Goal: Information Seeking & Learning: Learn about a topic

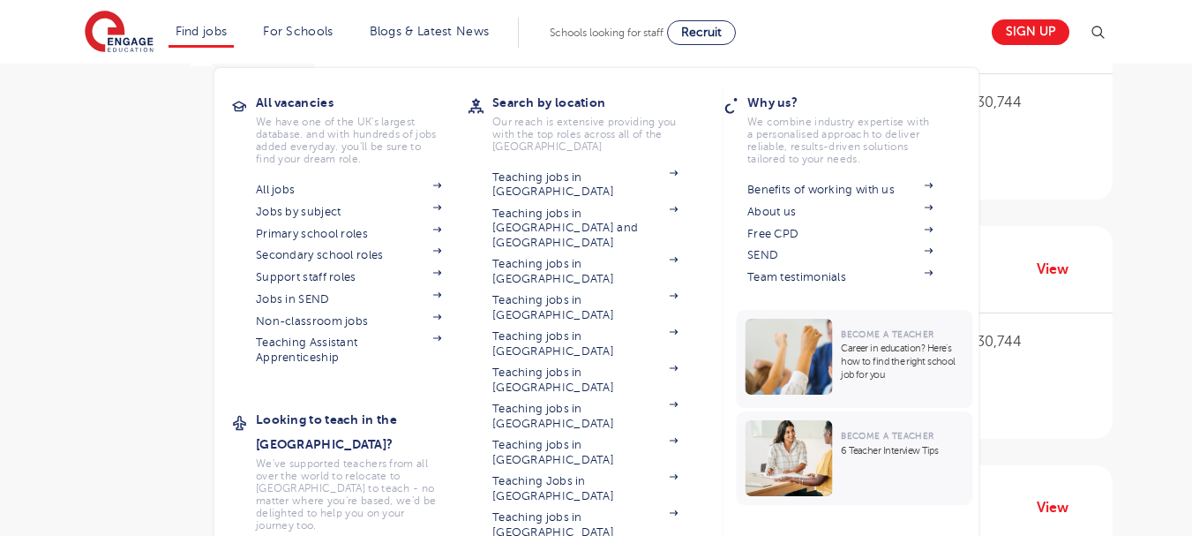
scroll to position [1941, 0]
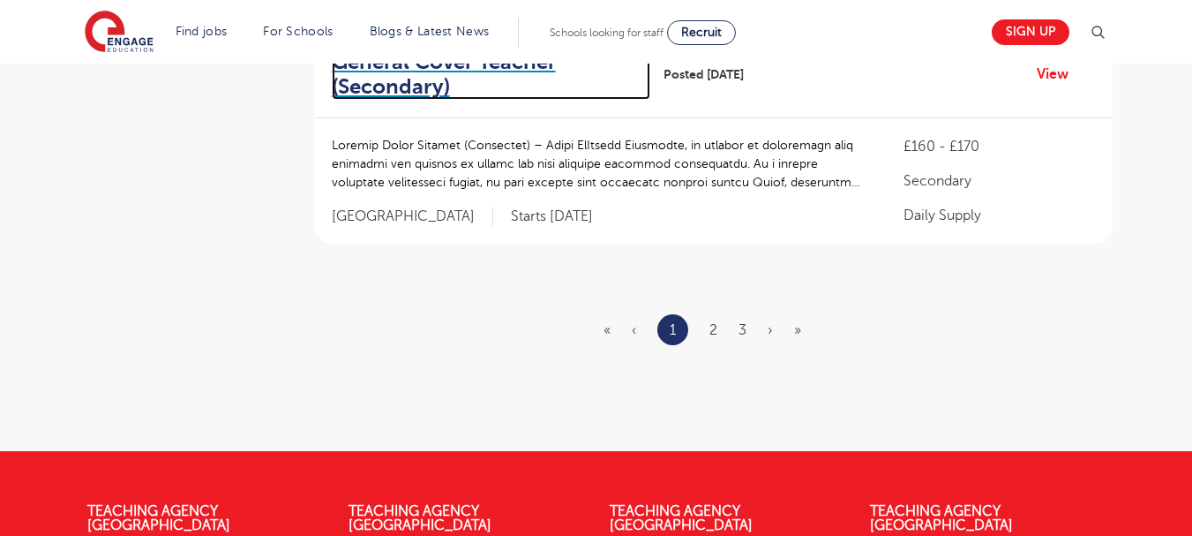
scroll to position [2382, 0]
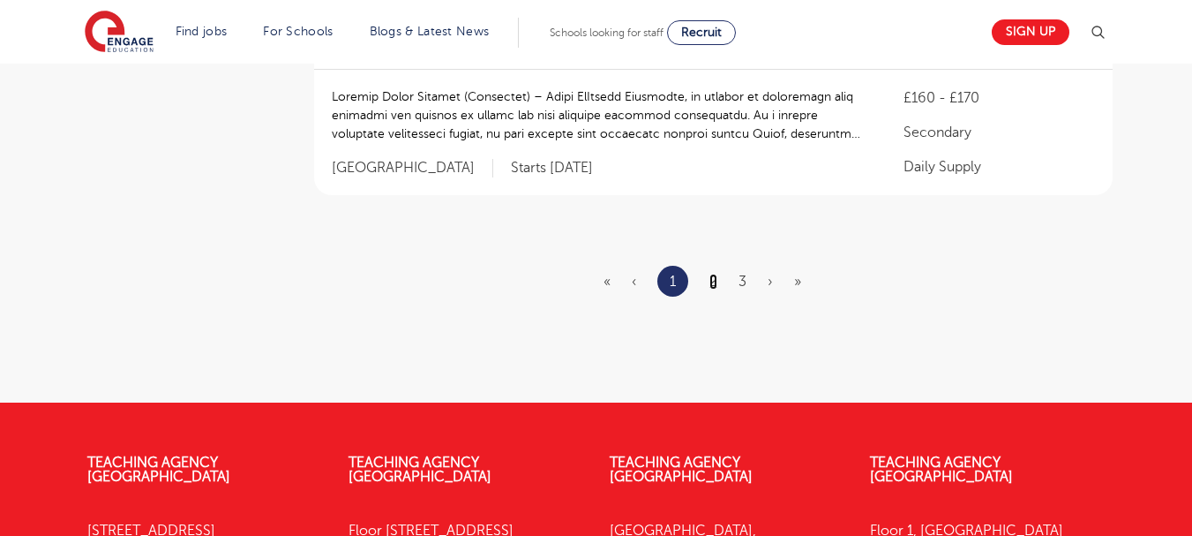
click at [713, 274] on link "2" at bounding box center [713, 282] width 8 height 16
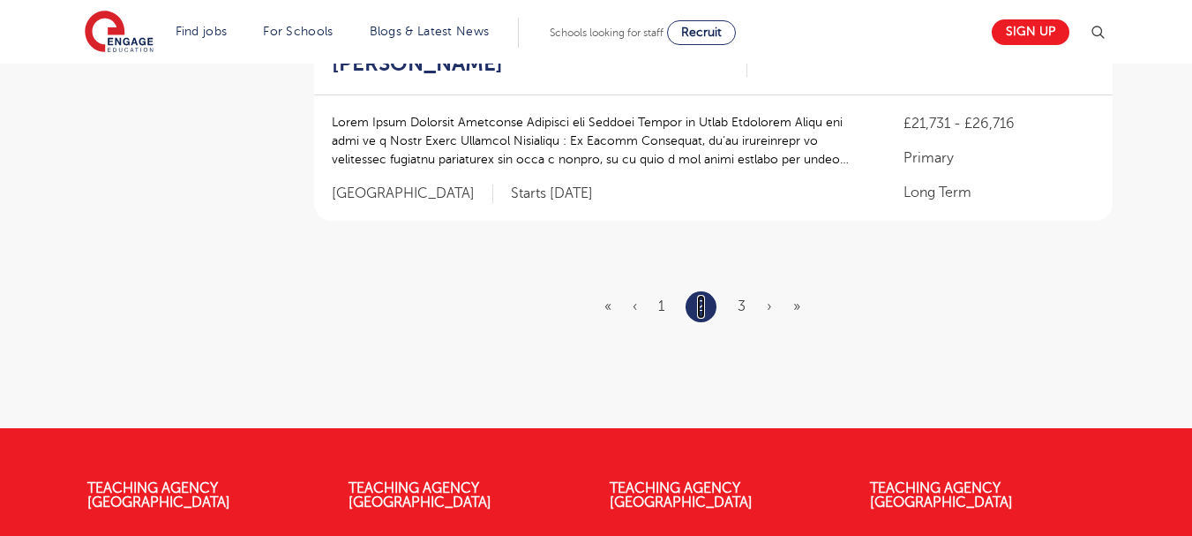
scroll to position [0, 0]
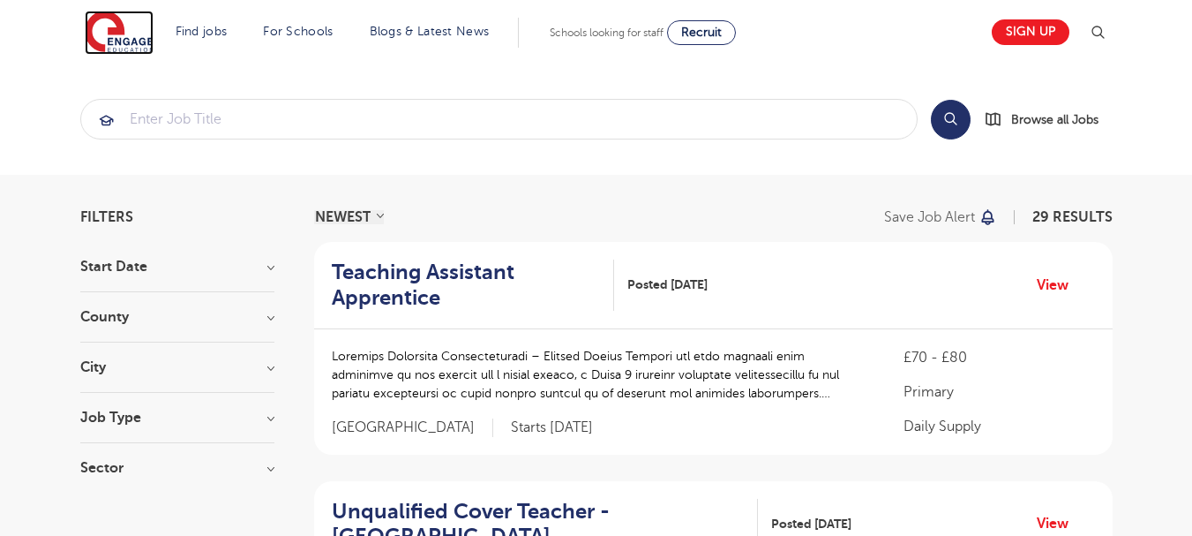
click at [116, 31] on img at bounding box center [119, 33] width 69 height 44
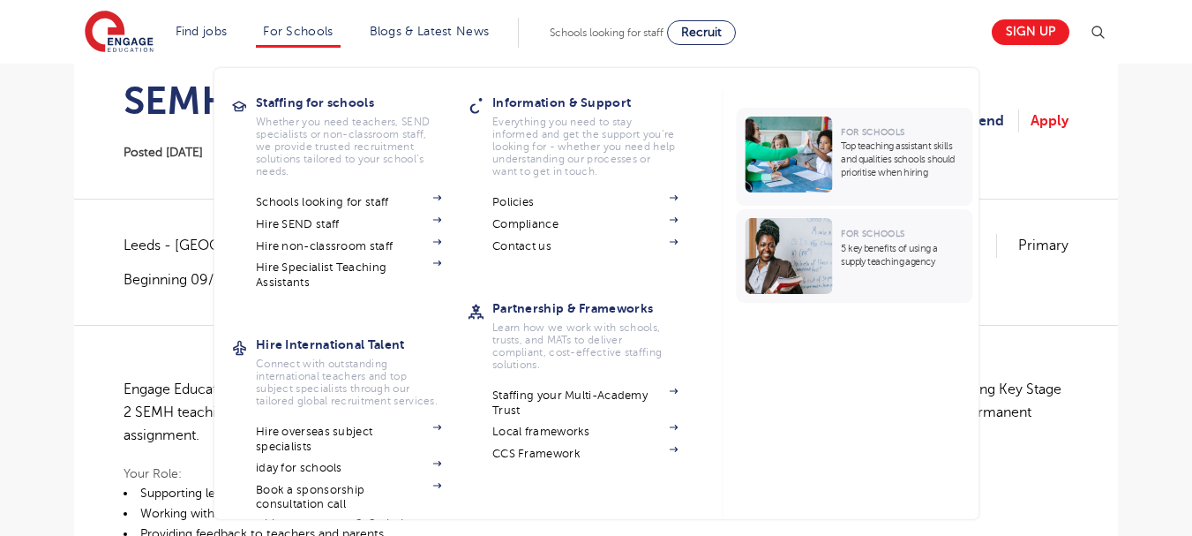
scroll to position [176, 0]
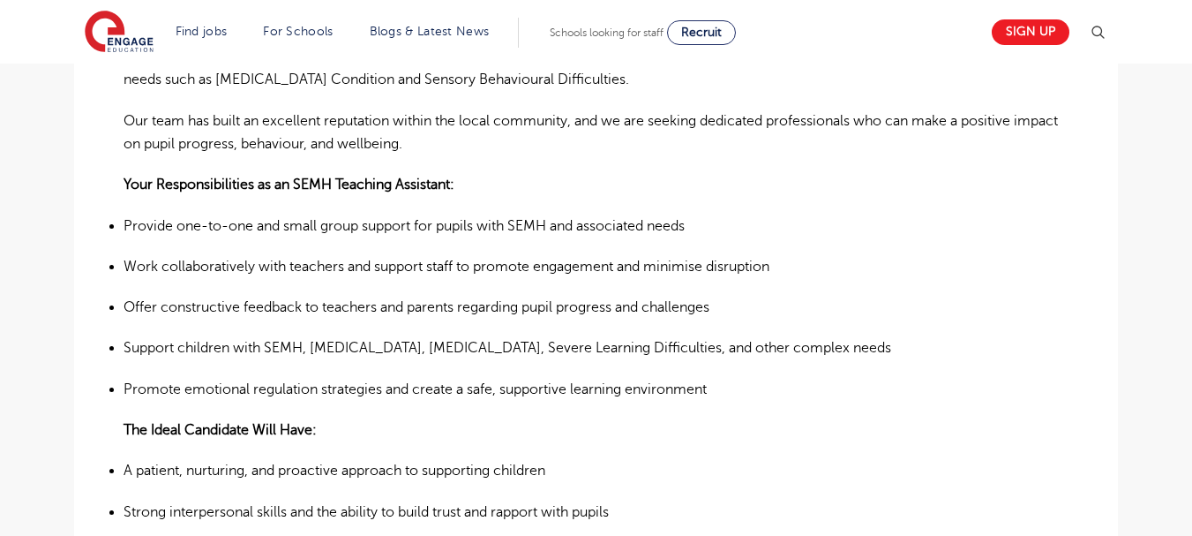
scroll to position [353, 0]
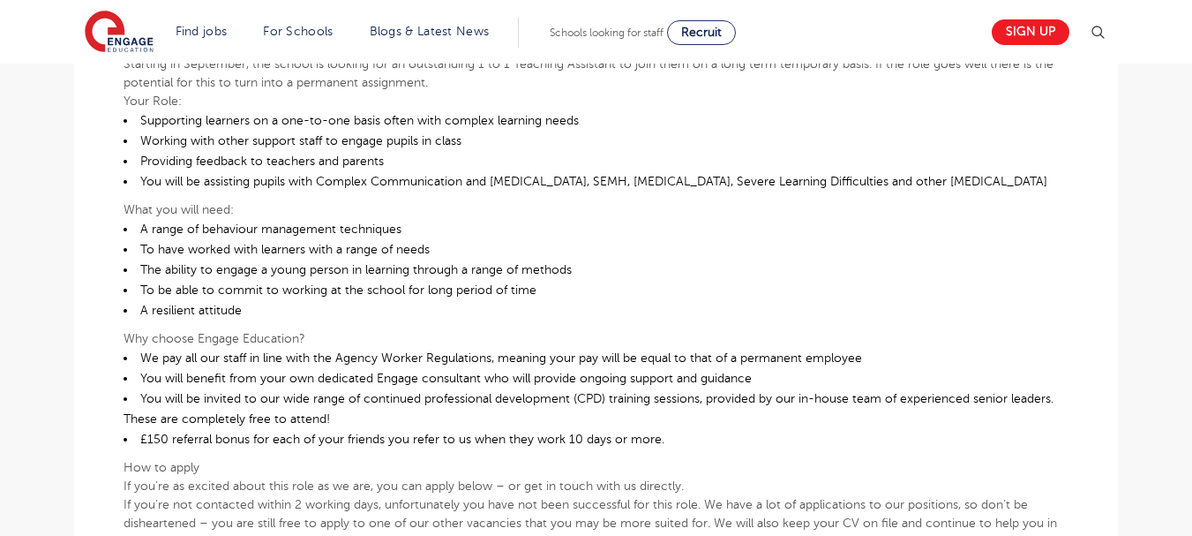
scroll to position [529, 0]
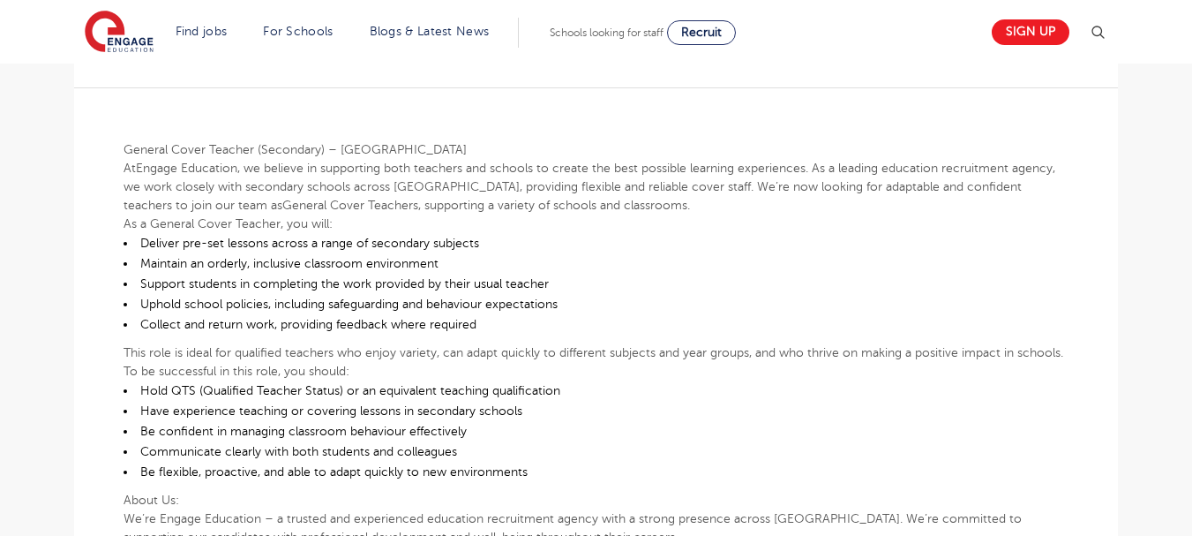
scroll to position [441, 0]
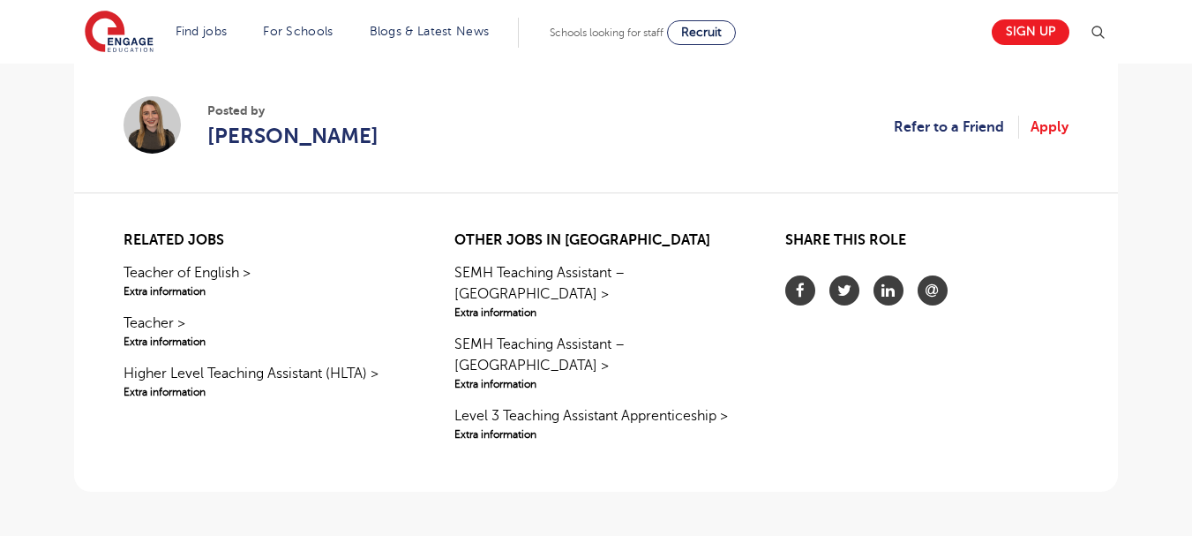
scroll to position [1059, 0]
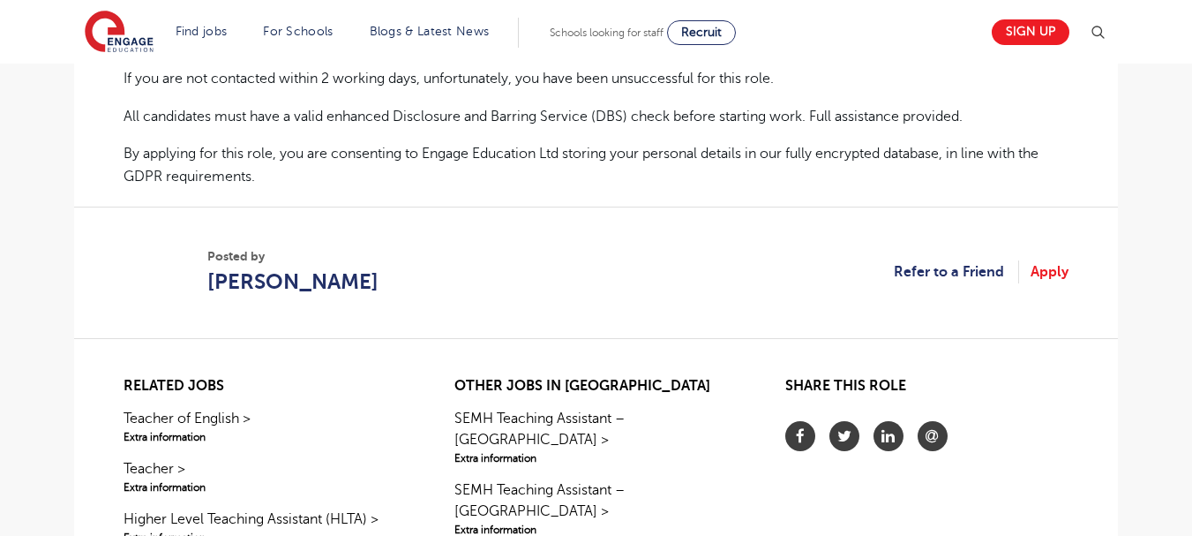
scroll to position [1324, 0]
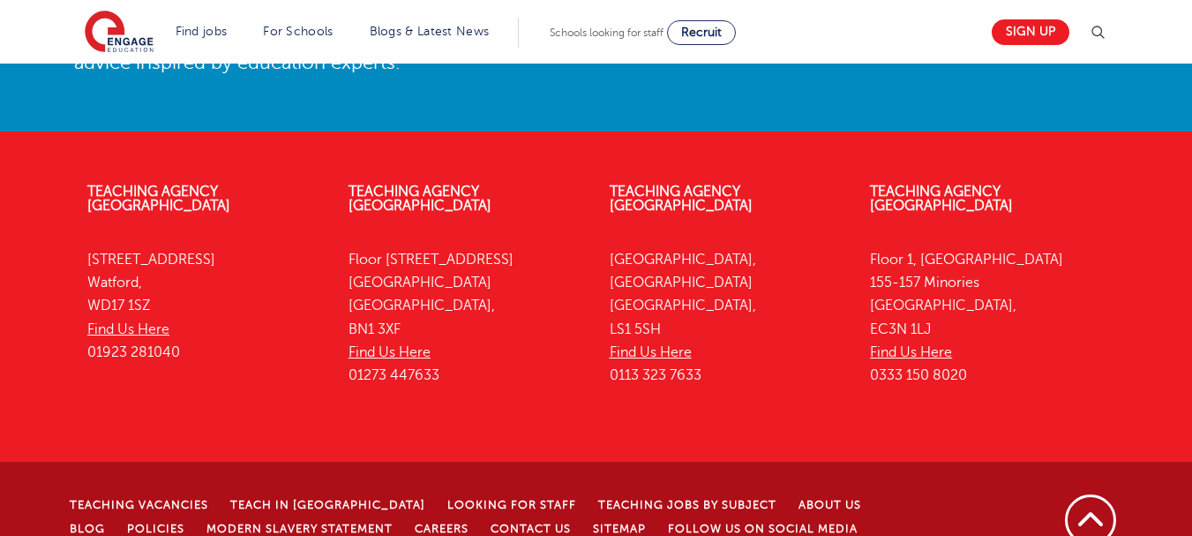
scroll to position [4091, 0]
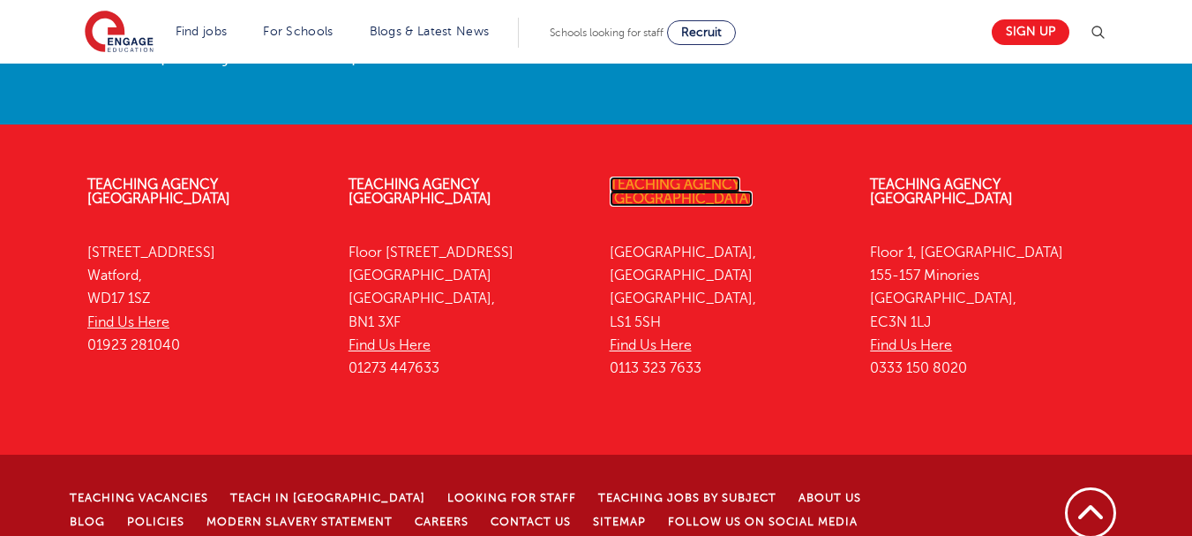
click at [684, 176] on link "Teaching Agency [GEOGRAPHIC_DATA]" at bounding box center [681, 191] width 143 height 30
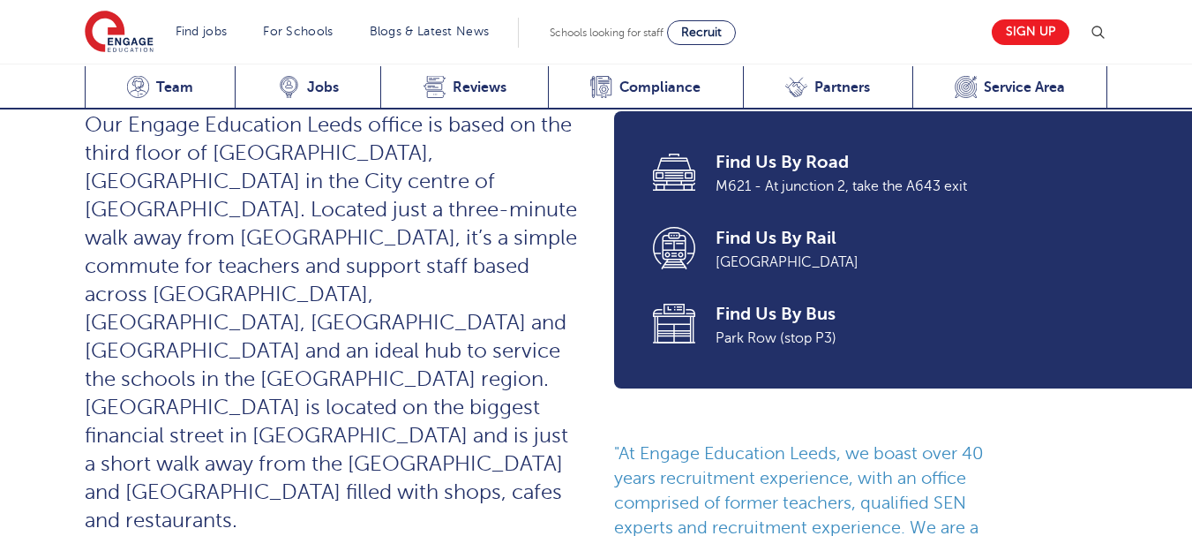
scroll to position [529, 0]
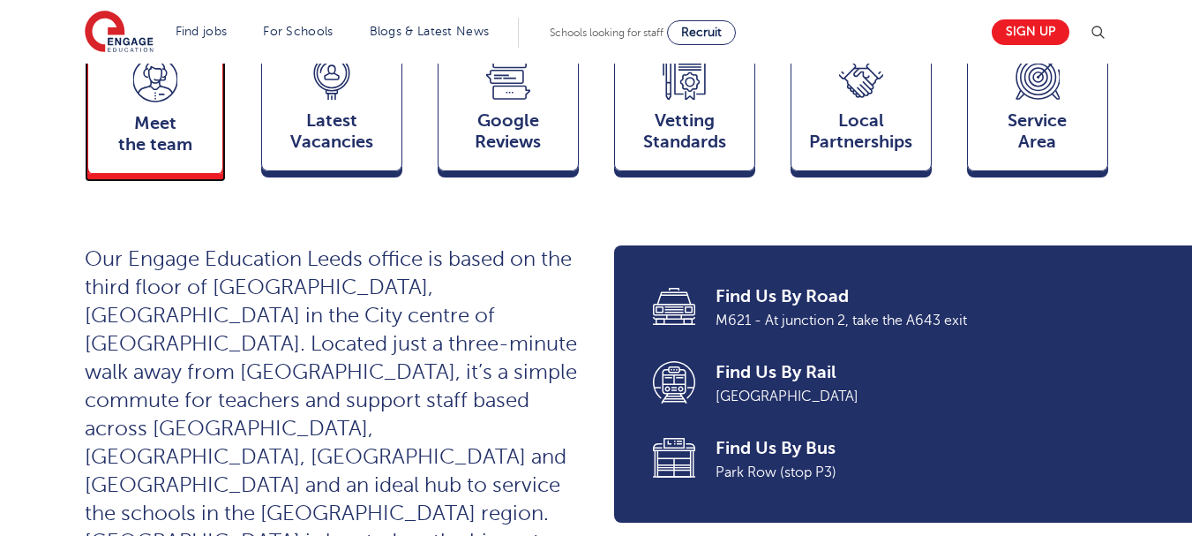
click at [157, 113] on span "Meet the team" at bounding box center [155, 134] width 116 height 42
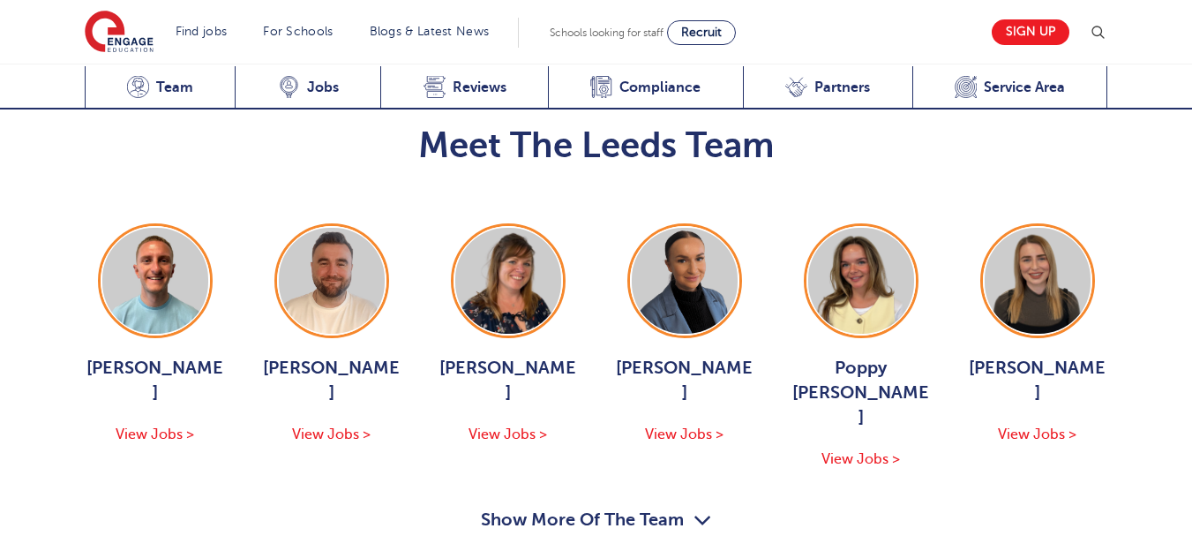
scroll to position [2104, 0]
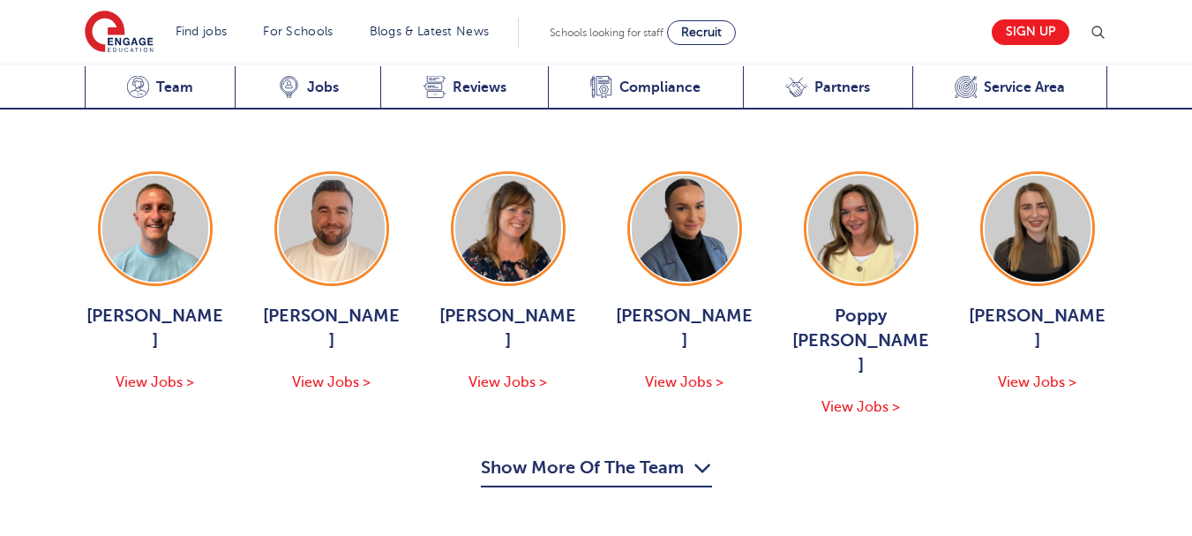
click at [707, 454] on icon "button" at bounding box center [703, 468] width 19 height 28
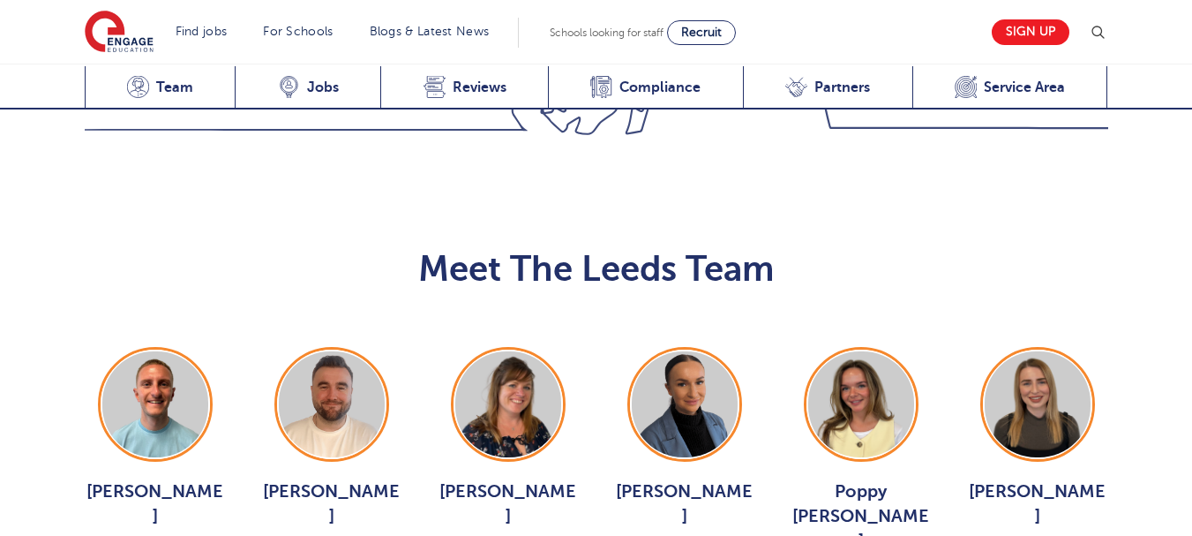
scroll to position [1927, 0]
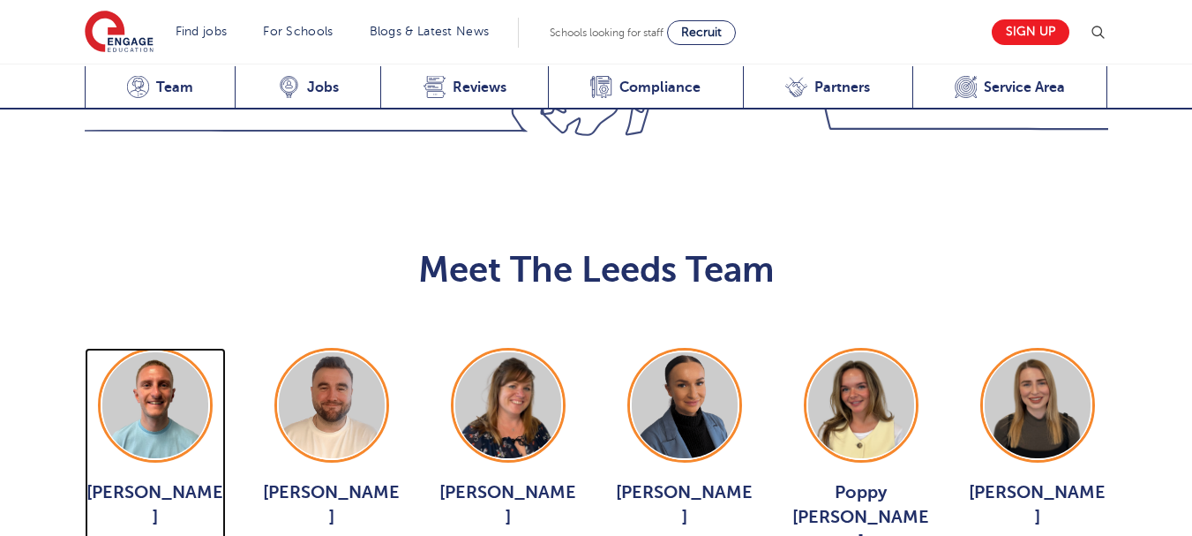
drag, startPoint x: 143, startPoint y: 386, endPoint x: 221, endPoint y: 375, distance: 78.4
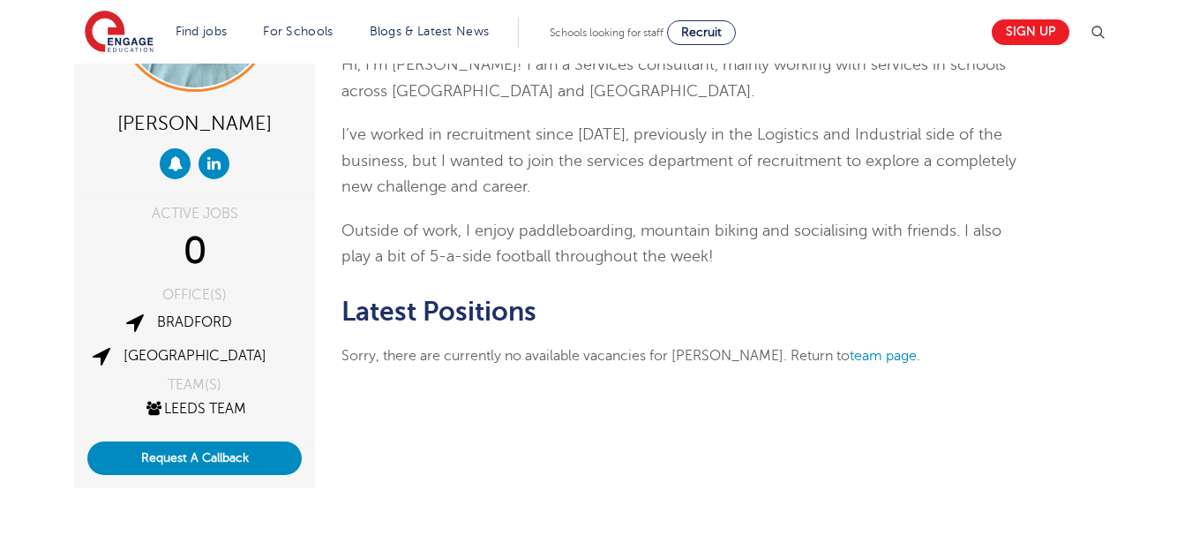
scroll to position [176, 0]
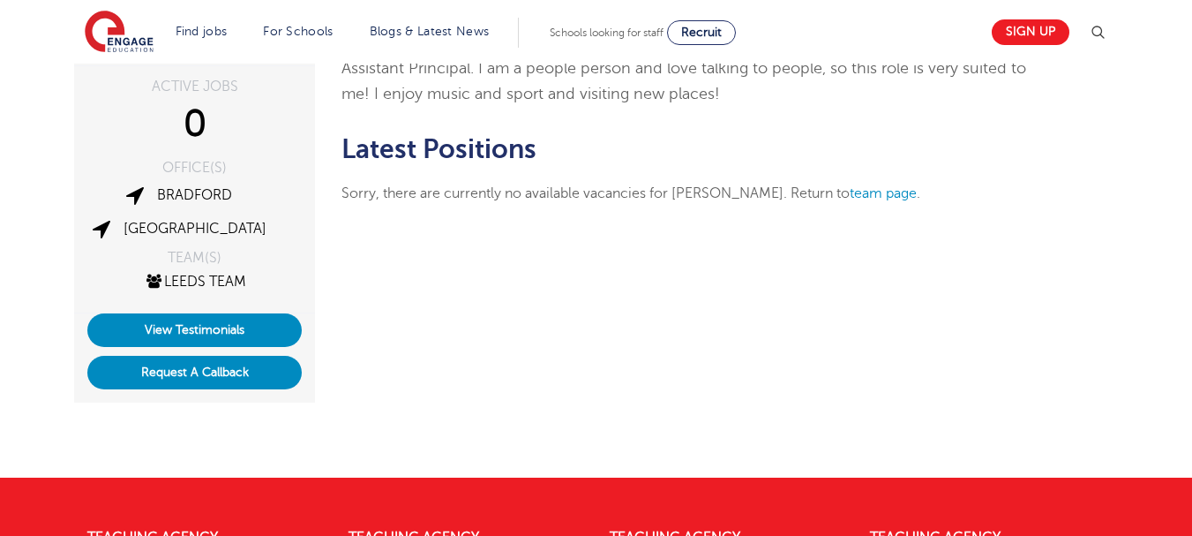
scroll to position [265, 0]
